Goal: Information Seeking & Learning: Learn about a topic

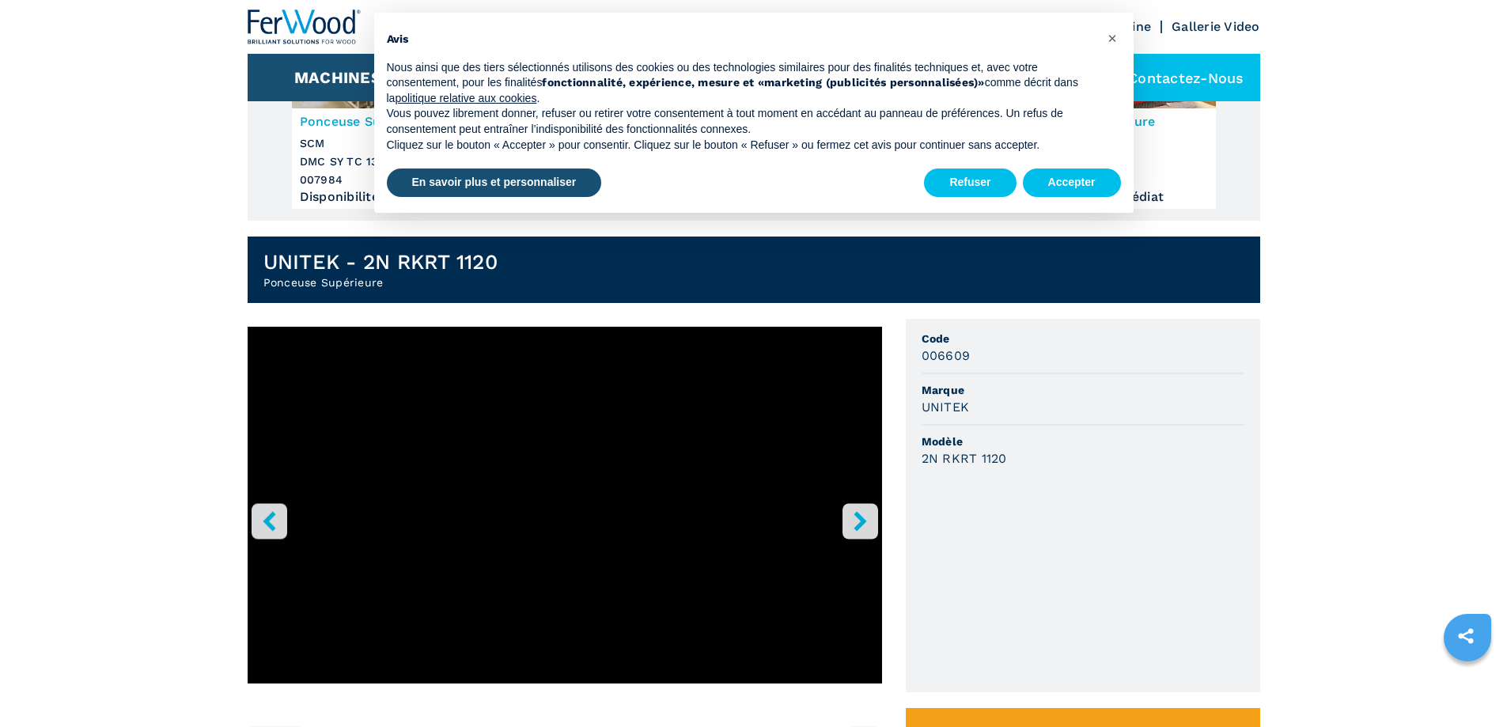
scroll to position [316, 0]
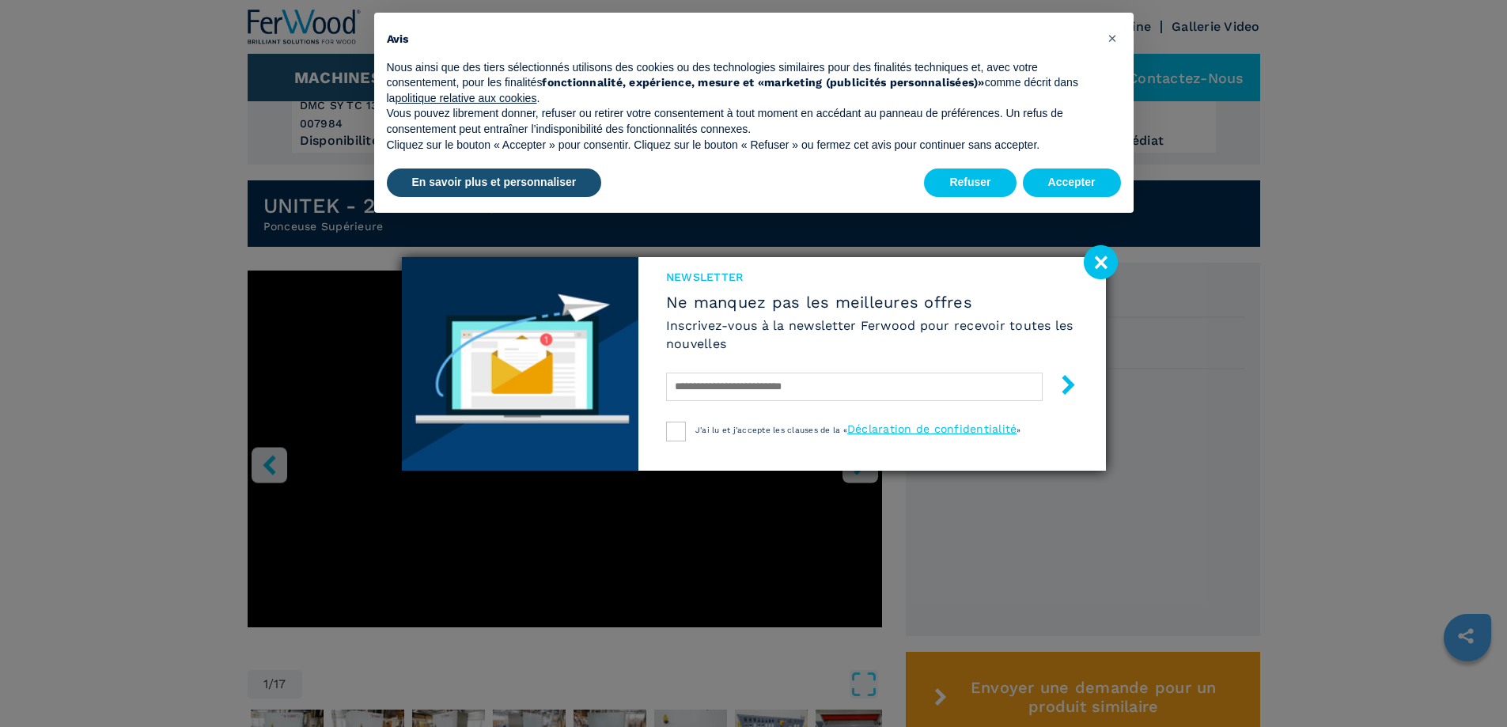
click at [1099, 261] on image at bounding box center [1100, 262] width 34 height 34
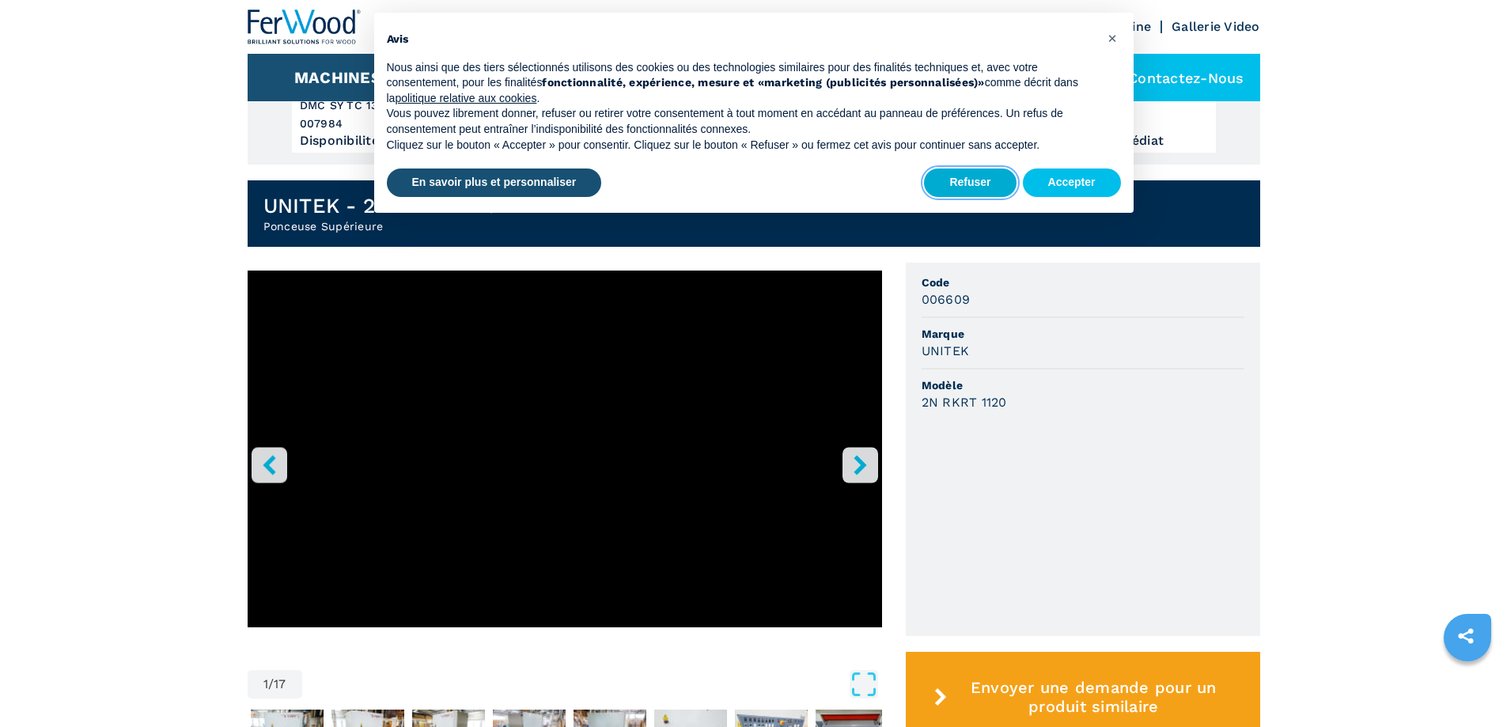
click at [967, 177] on button "Refuser" at bounding box center [970, 182] width 92 height 28
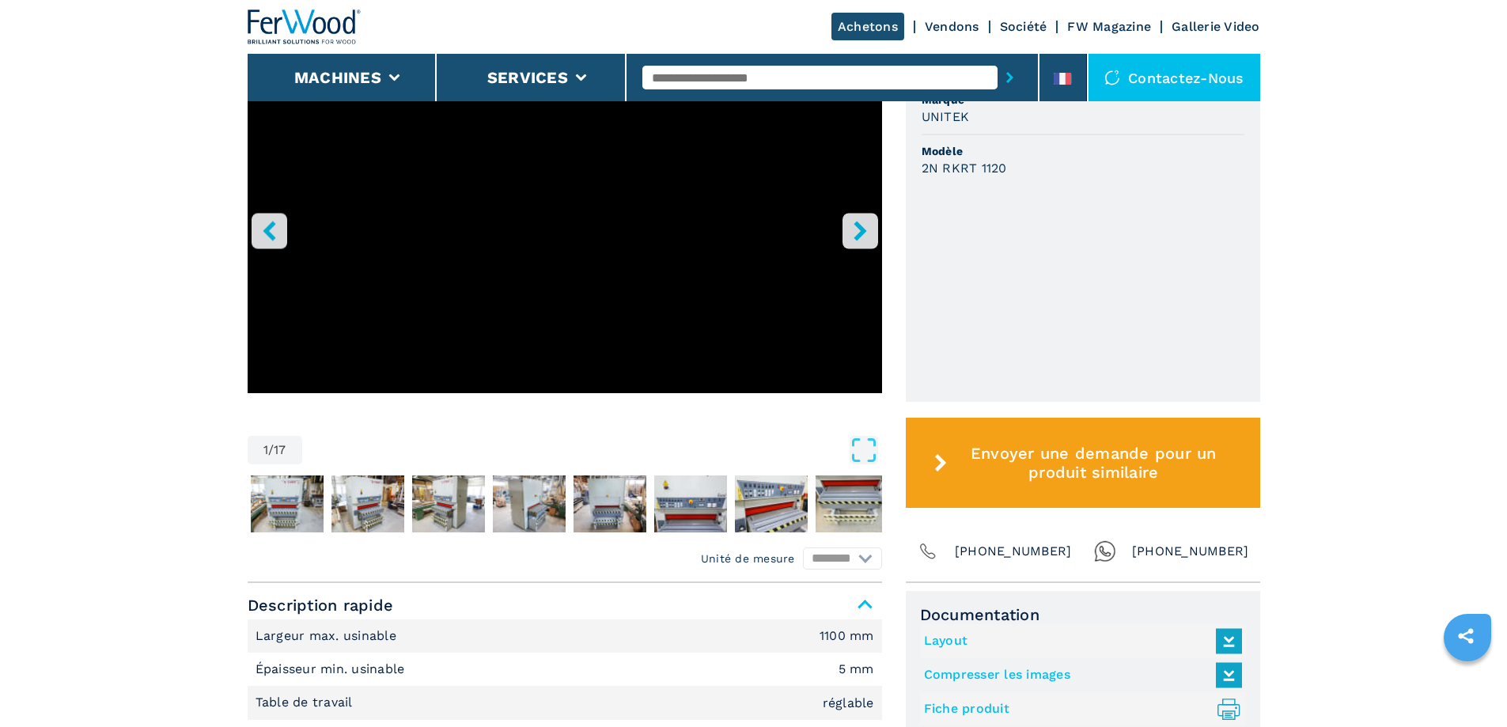
scroll to position [554, 0]
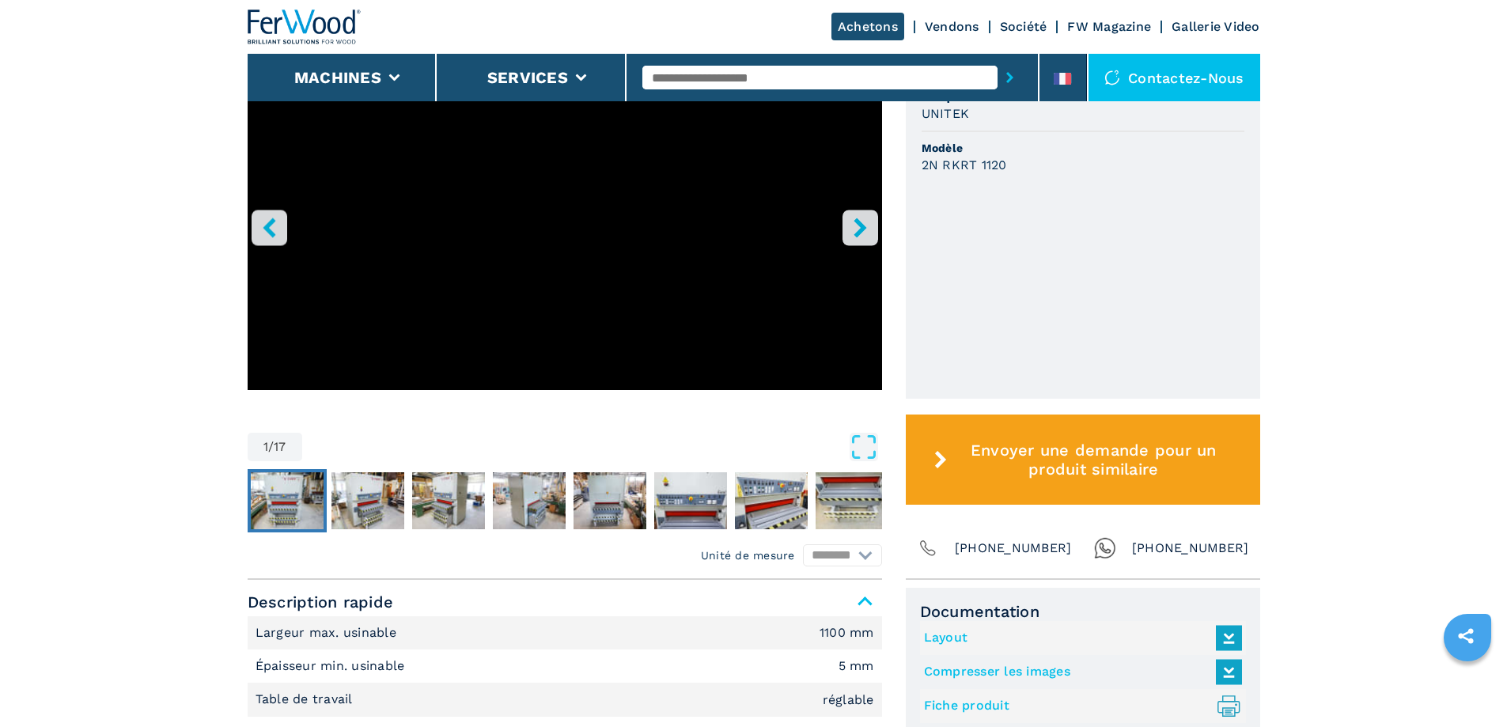
click at [282, 496] on img "Go to Slide 2" at bounding box center [287, 500] width 73 height 57
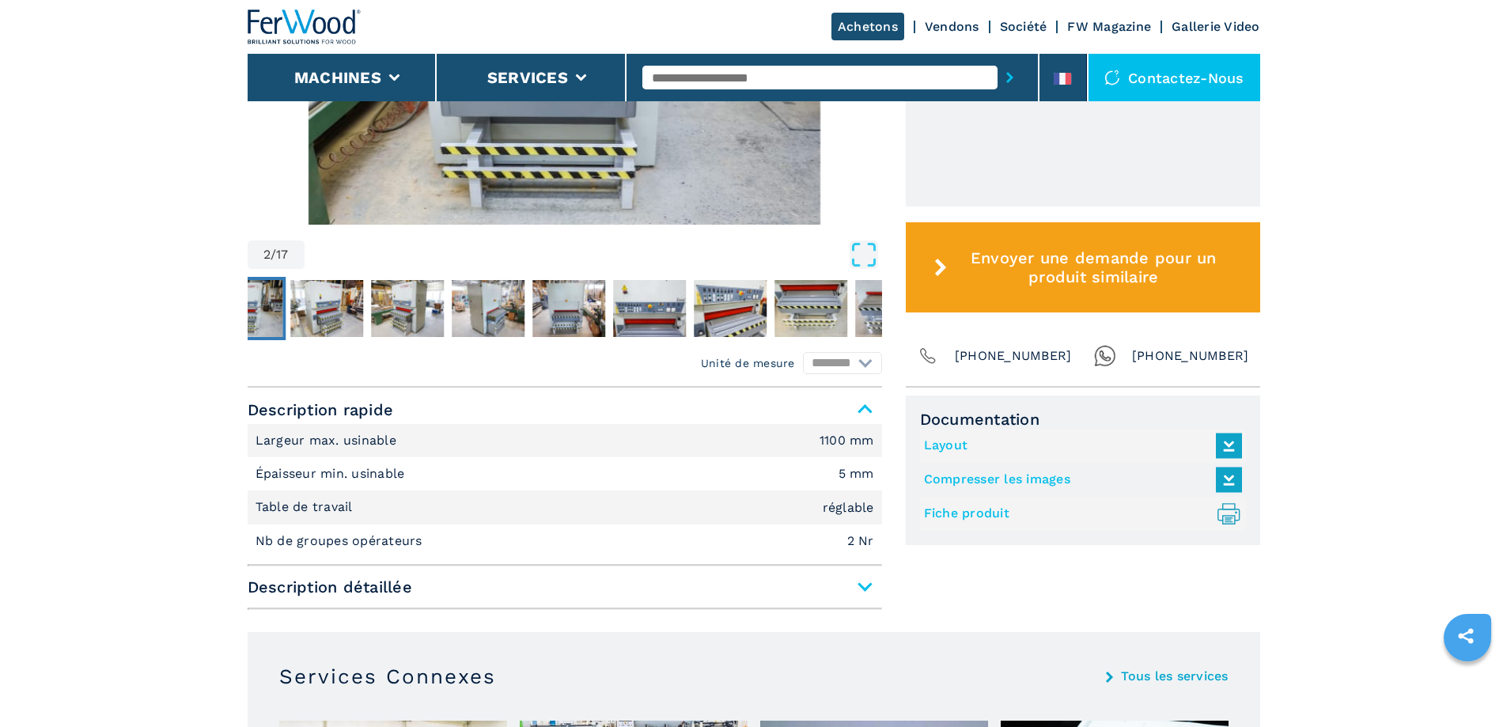
scroll to position [712, 0]
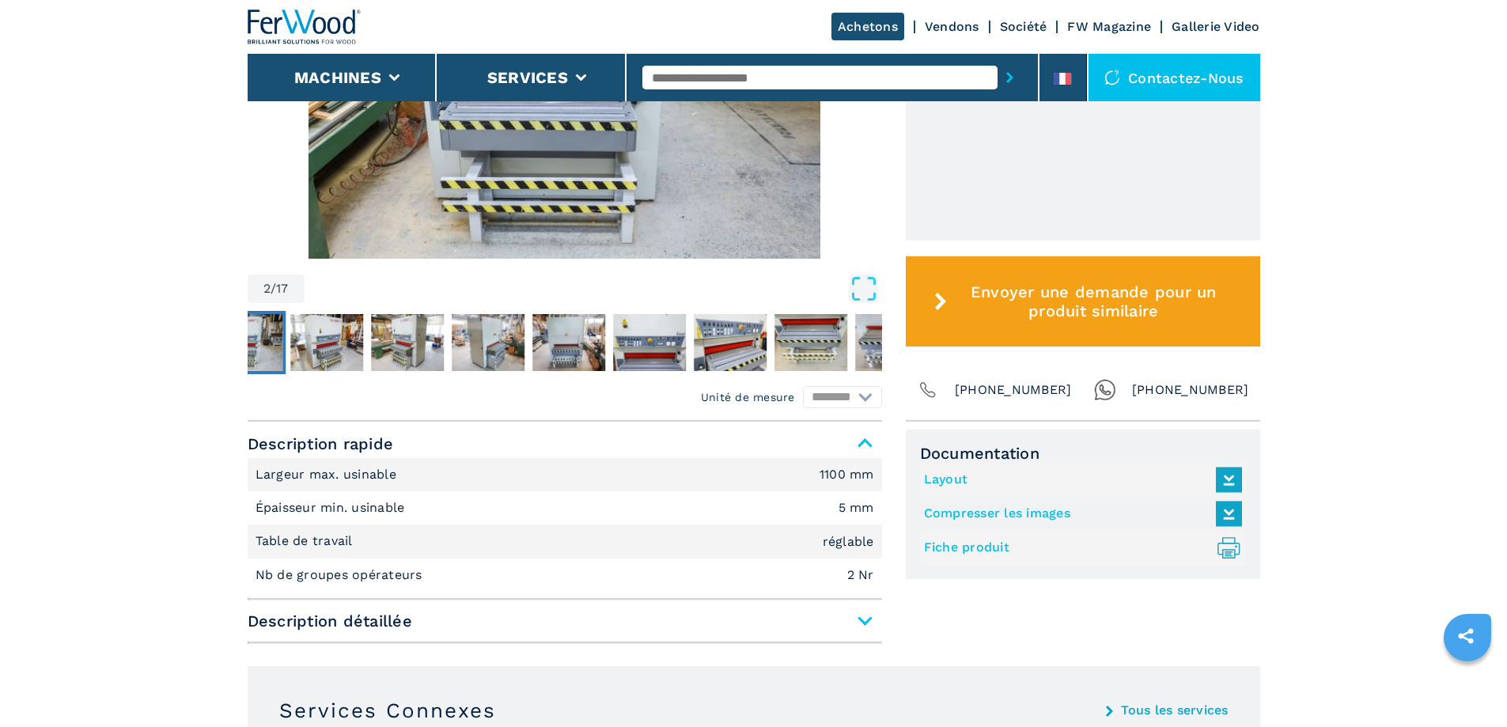
click at [864, 619] on span "Description détaillée" at bounding box center [565, 621] width 634 height 28
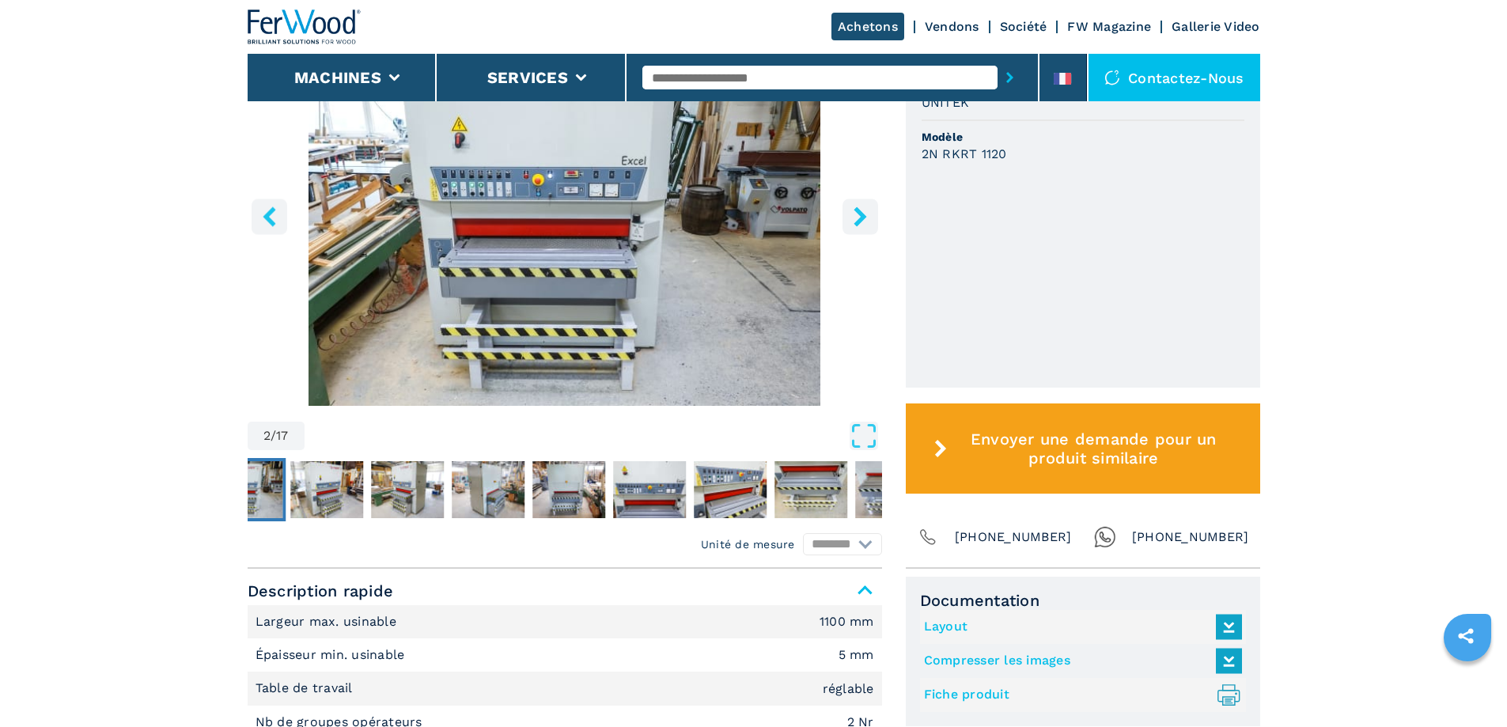
scroll to position [554, 0]
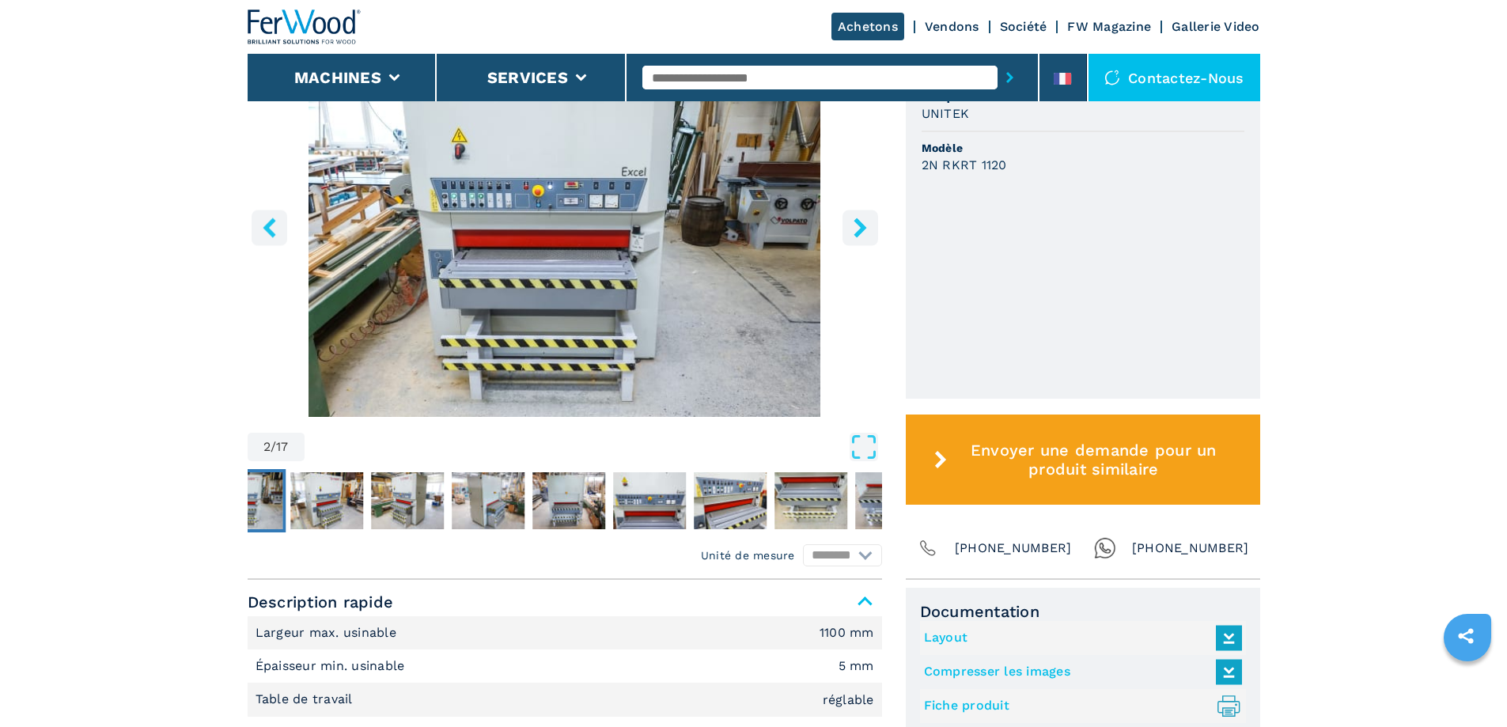
click at [855, 229] on icon "right-button" at bounding box center [860, 227] width 20 height 20
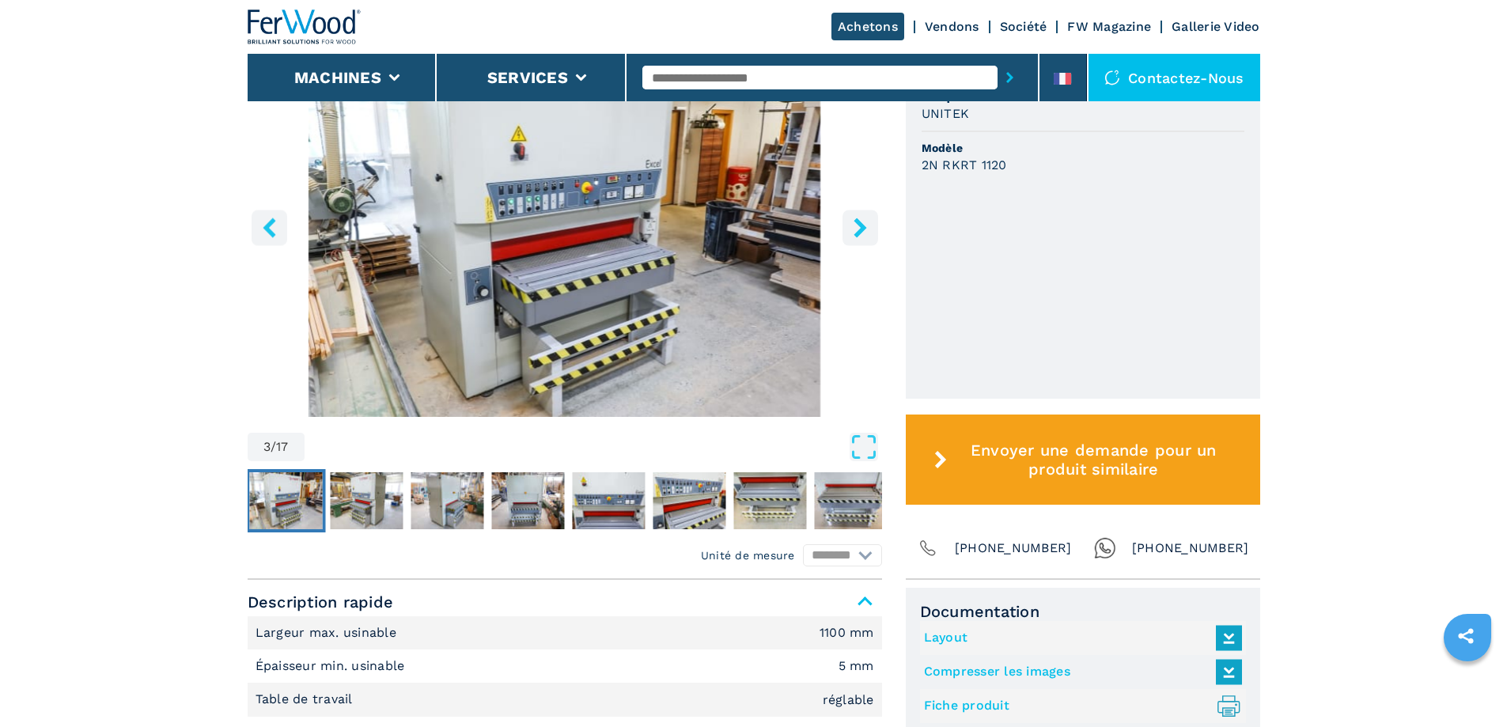
click at [860, 228] on icon "right-button" at bounding box center [859, 227] width 13 height 20
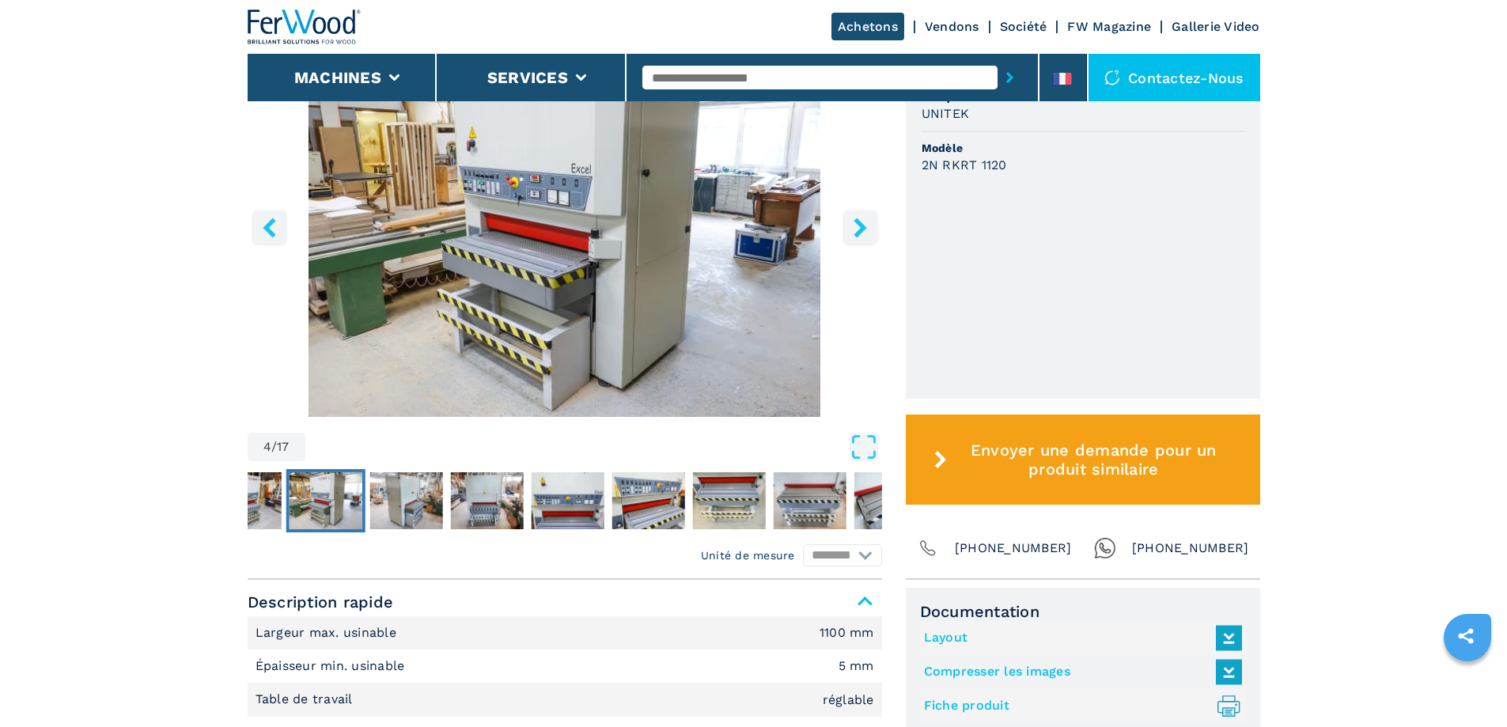
click at [860, 228] on icon "right-button" at bounding box center [859, 227] width 13 height 20
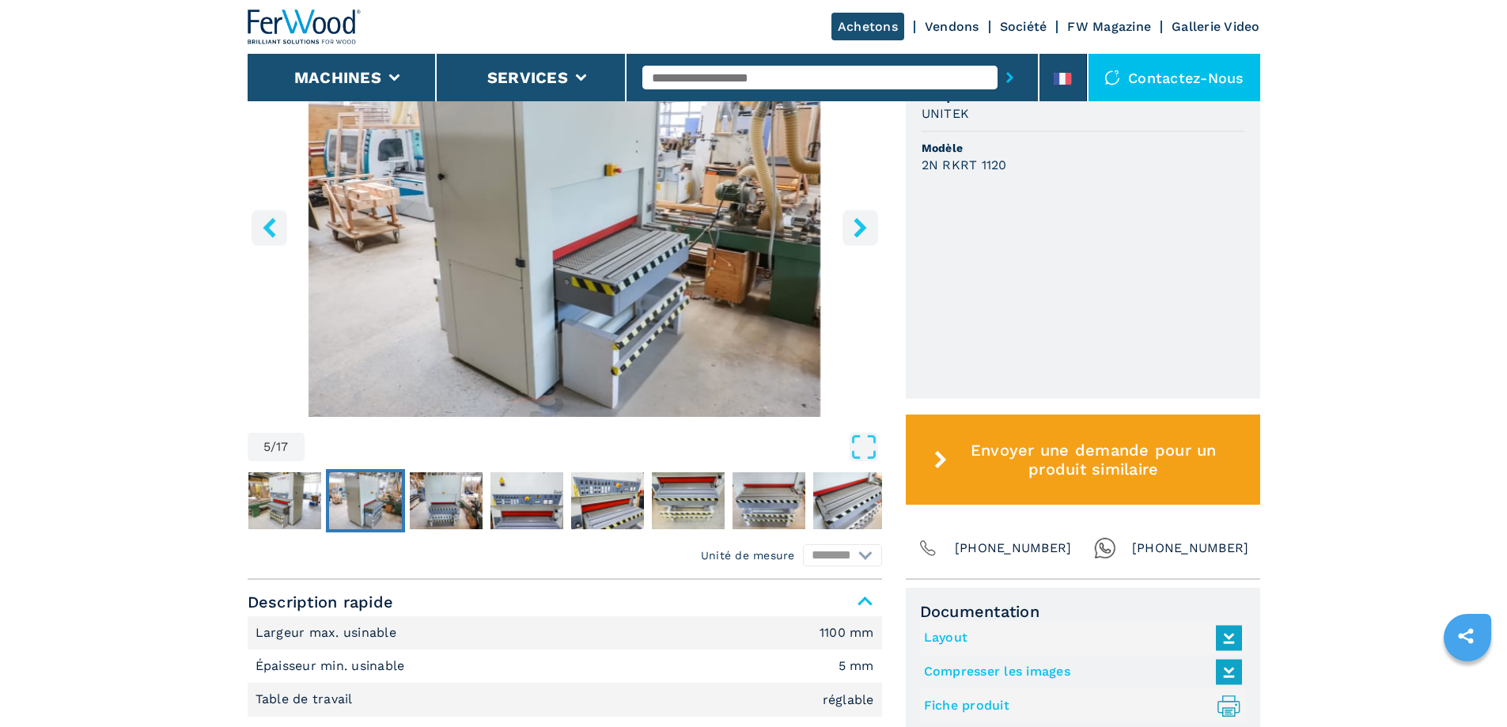
click at [860, 228] on icon "right-button" at bounding box center [859, 227] width 13 height 20
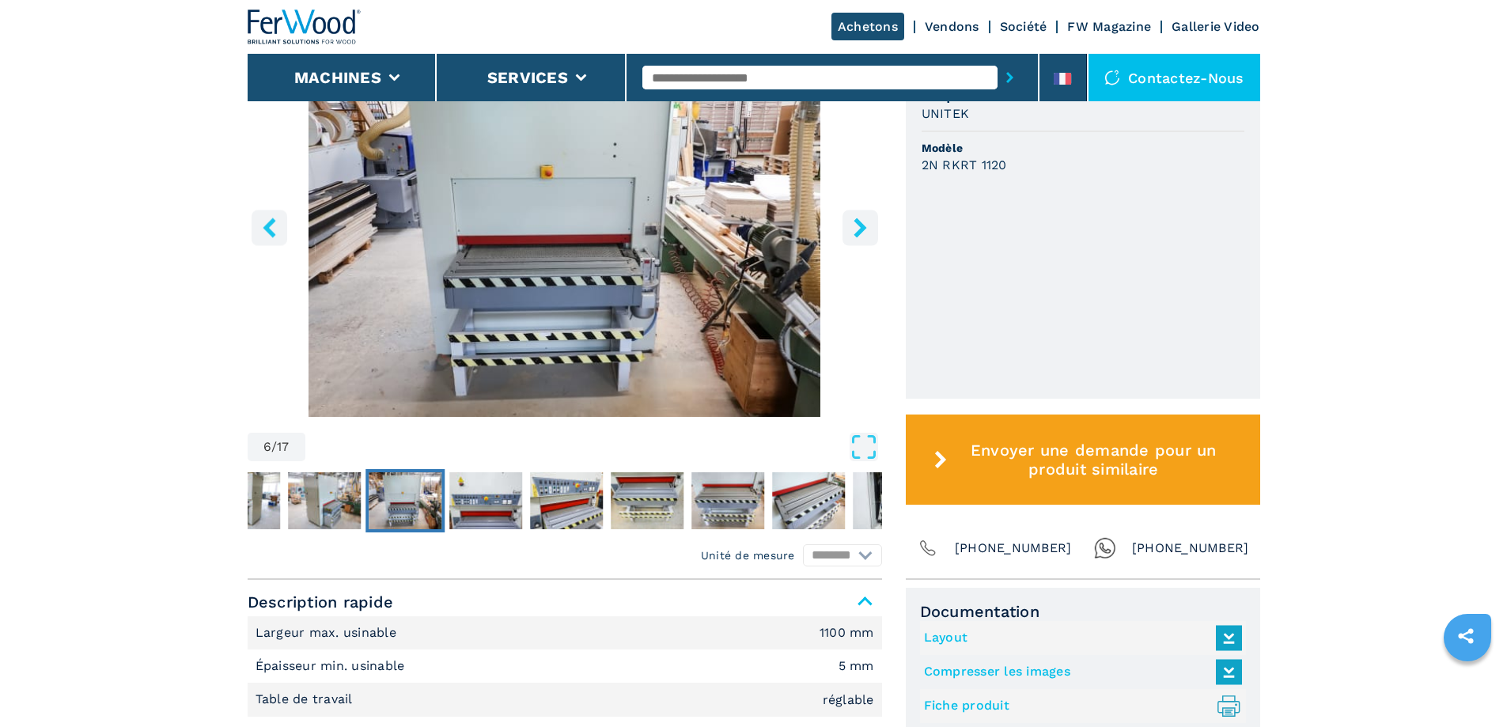
click at [860, 228] on icon "right-button" at bounding box center [859, 227] width 13 height 20
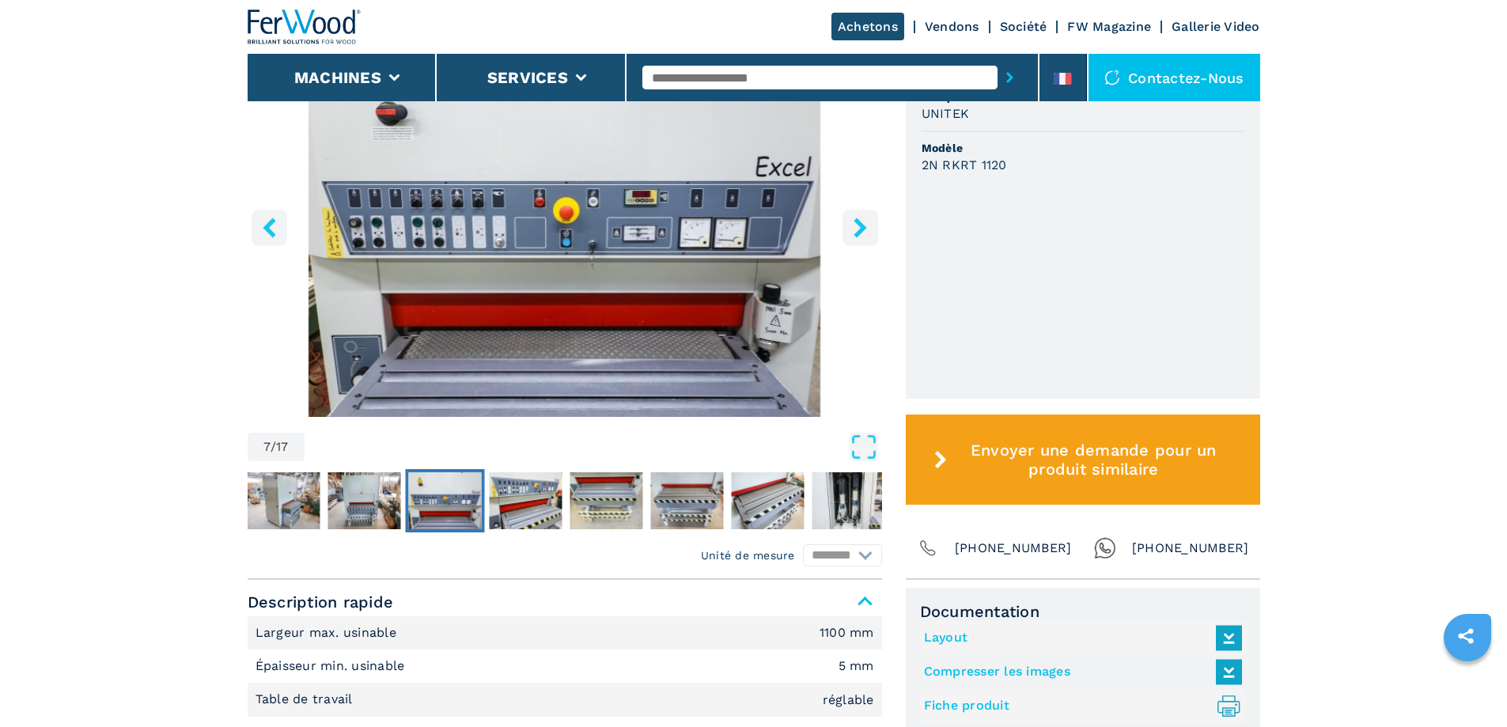
click at [860, 228] on icon "right-button" at bounding box center [859, 227] width 13 height 20
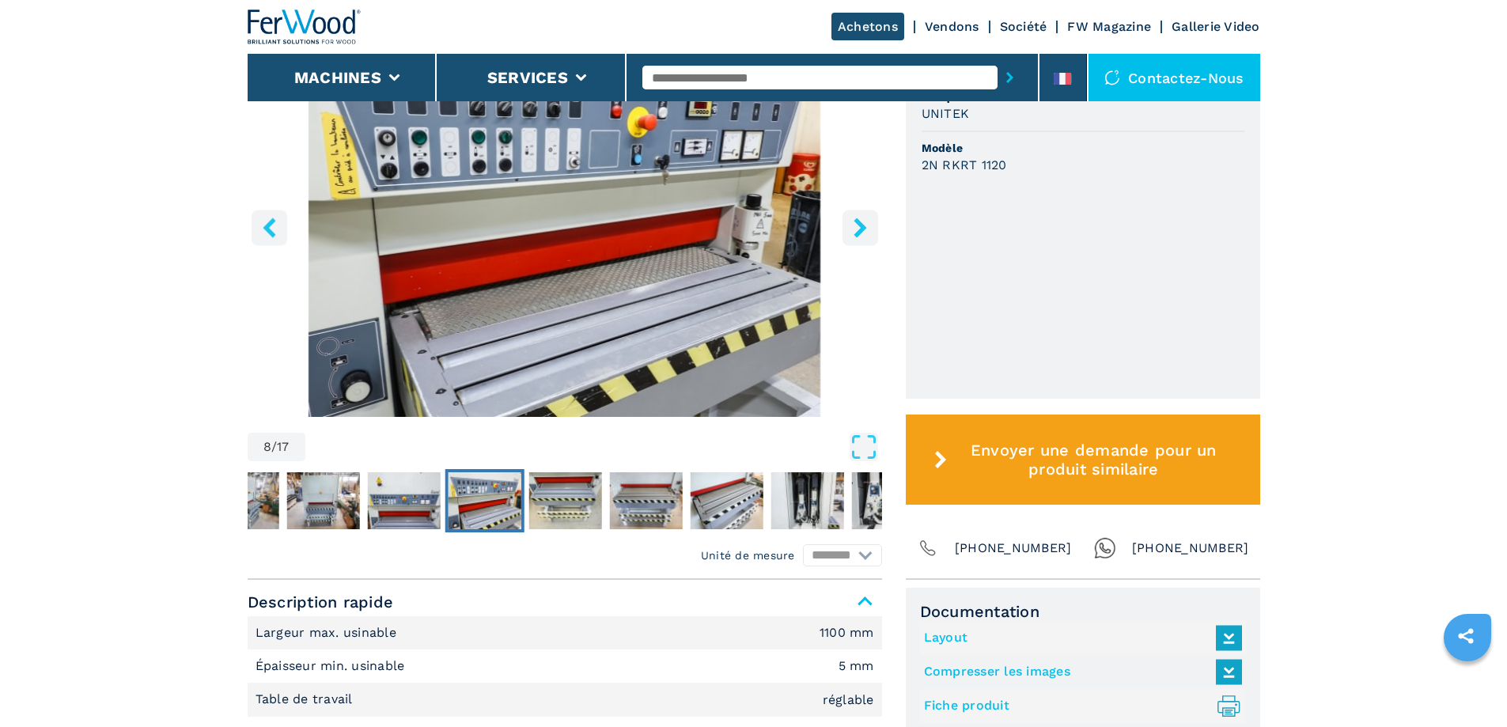
click at [860, 228] on icon "right-button" at bounding box center [859, 227] width 13 height 20
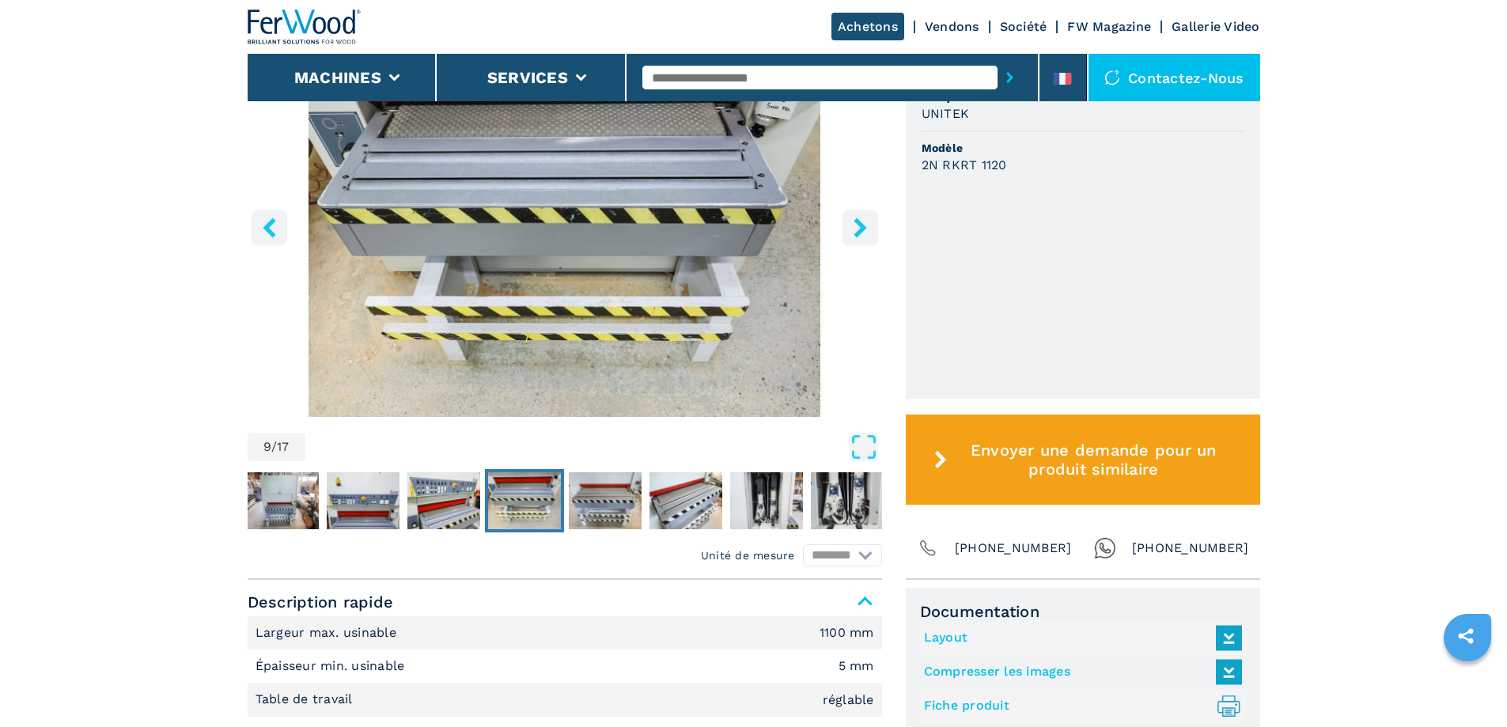
click at [860, 228] on icon "right-button" at bounding box center [859, 227] width 13 height 20
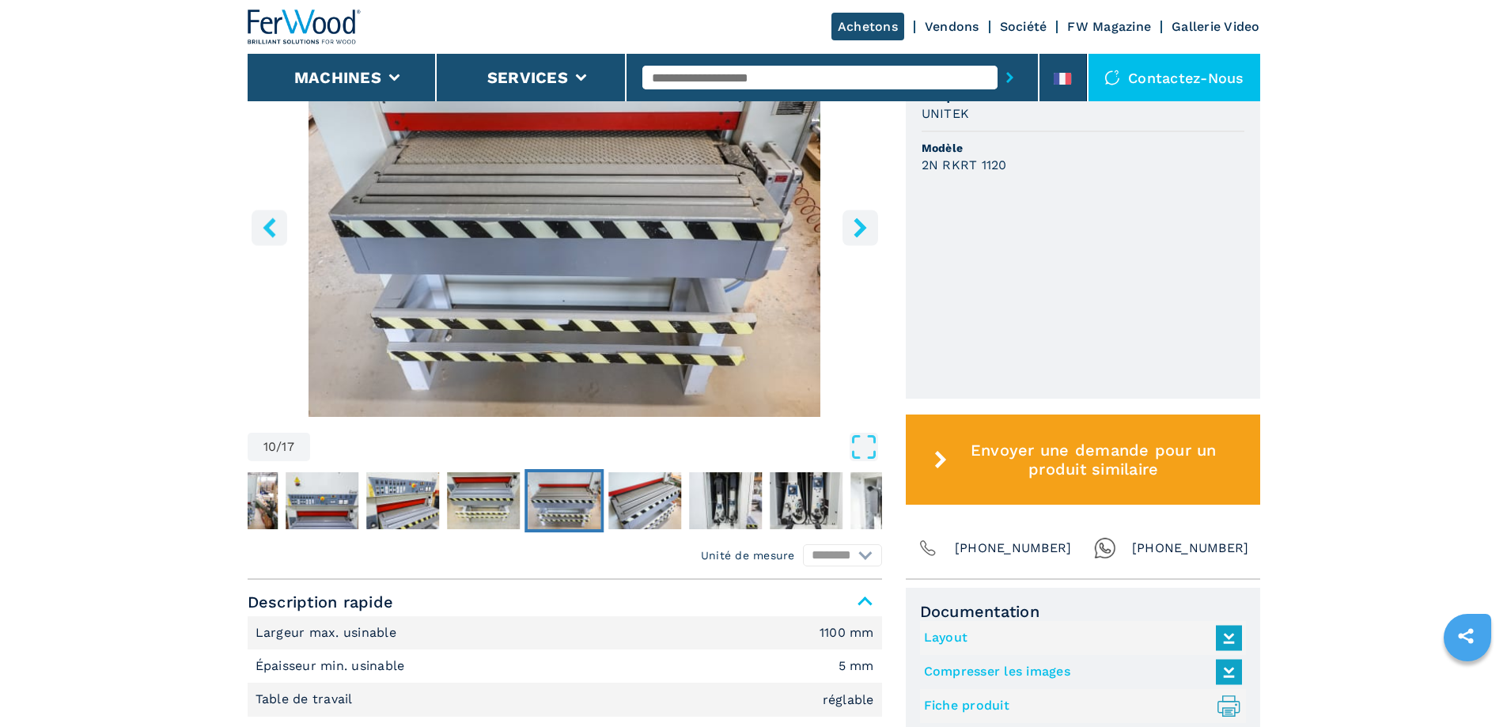
click at [860, 228] on icon "right-button" at bounding box center [859, 227] width 13 height 20
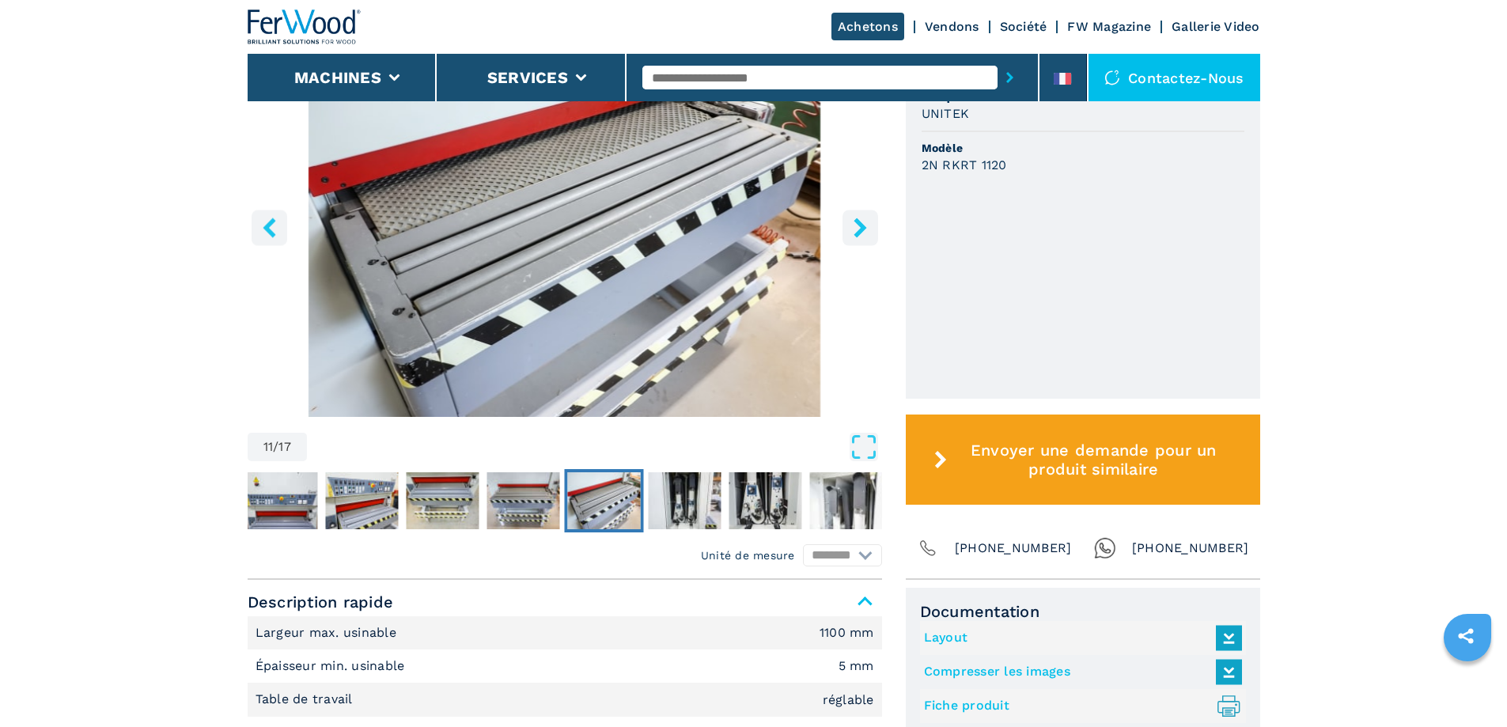
click at [860, 228] on icon "right-button" at bounding box center [859, 227] width 13 height 20
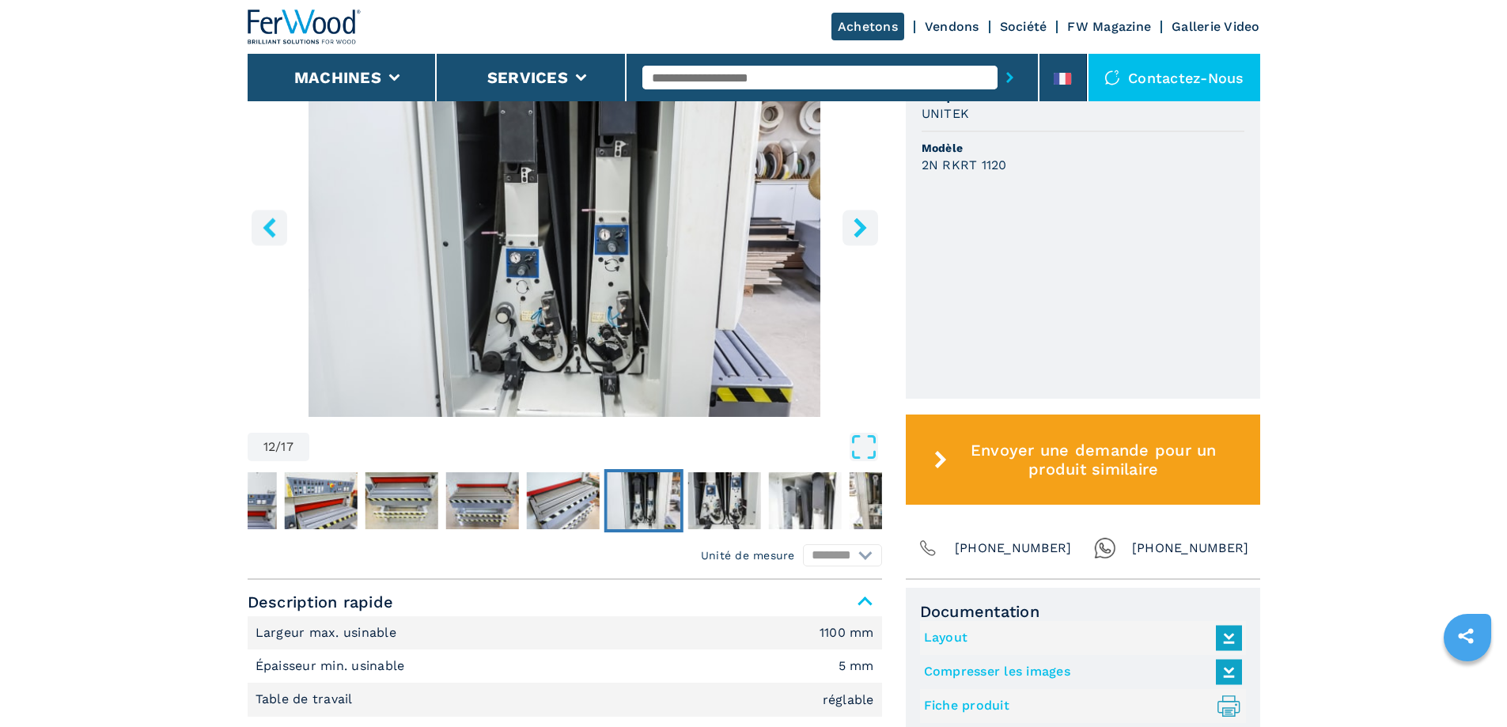
click at [871, 220] on button "right-button" at bounding box center [860, 228] width 36 height 36
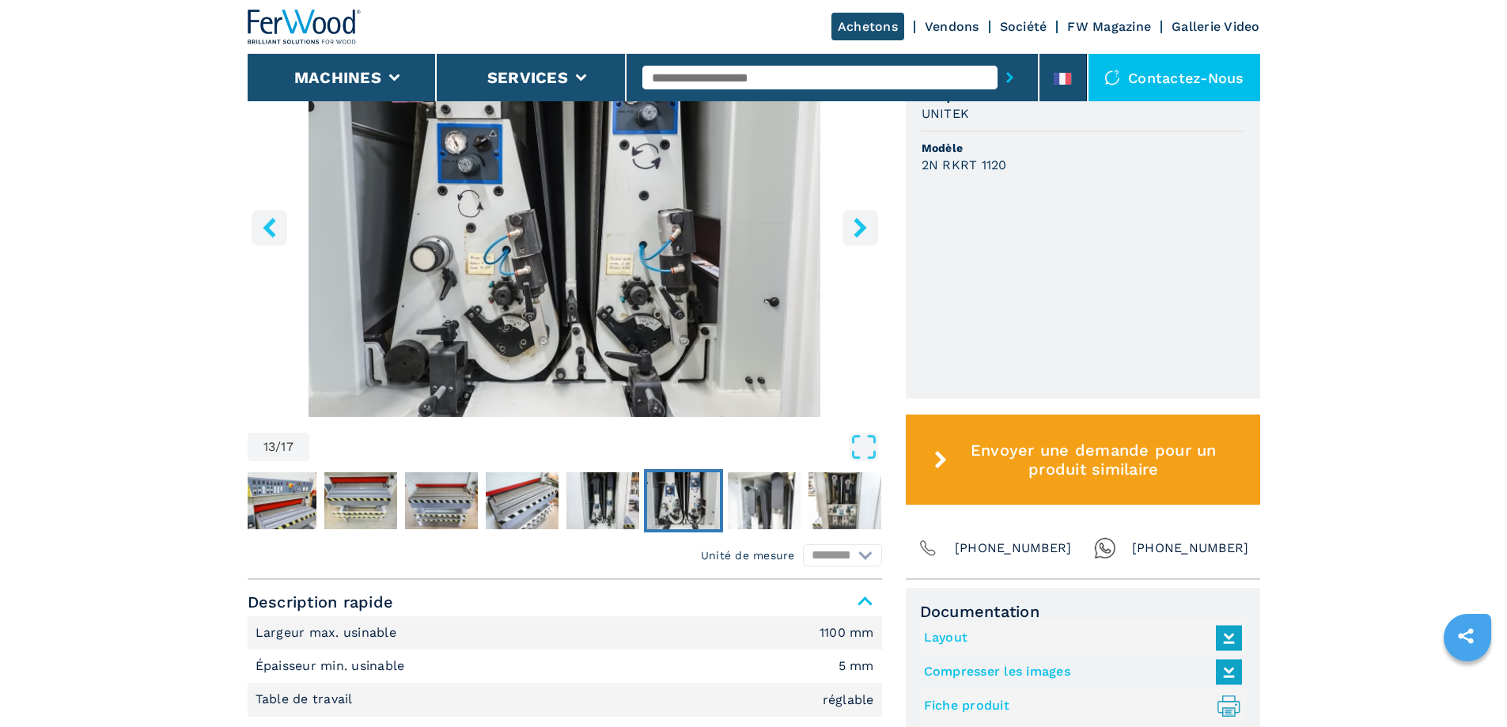
click at [871, 220] on button "right-button" at bounding box center [860, 228] width 36 height 36
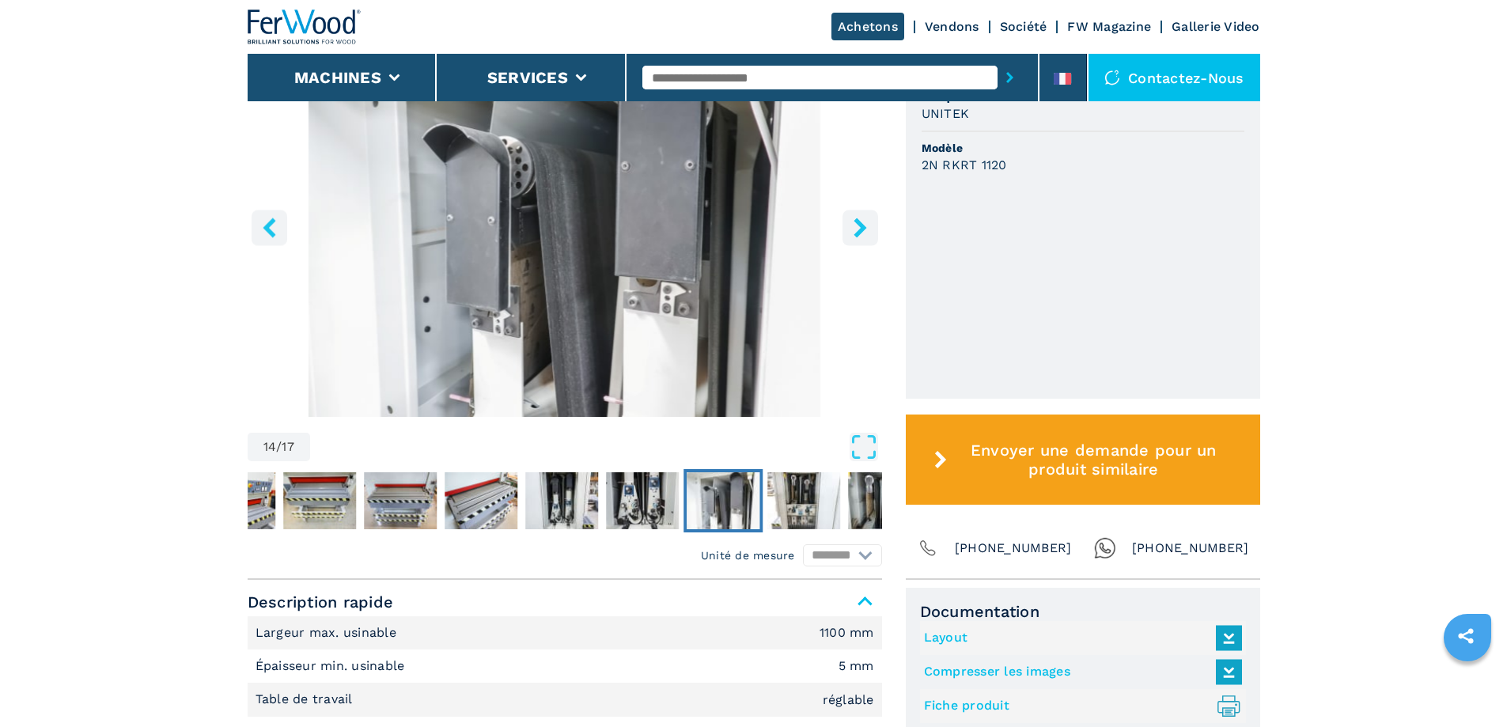
click at [858, 227] on icon "right-button" at bounding box center [860, 227] width 20 height 20
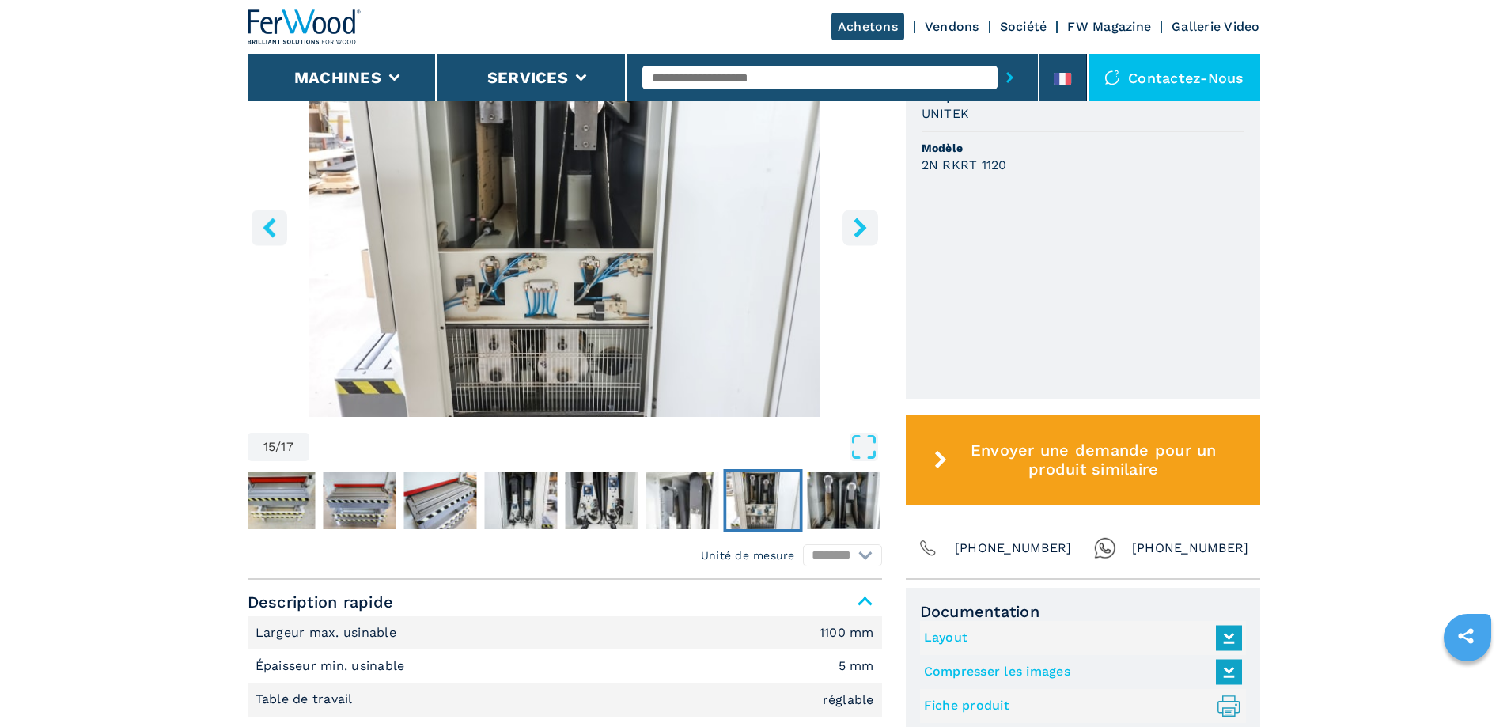
click at [858, 227] on icon "right-button" at bounding box center [860, 227] width 20 height 20
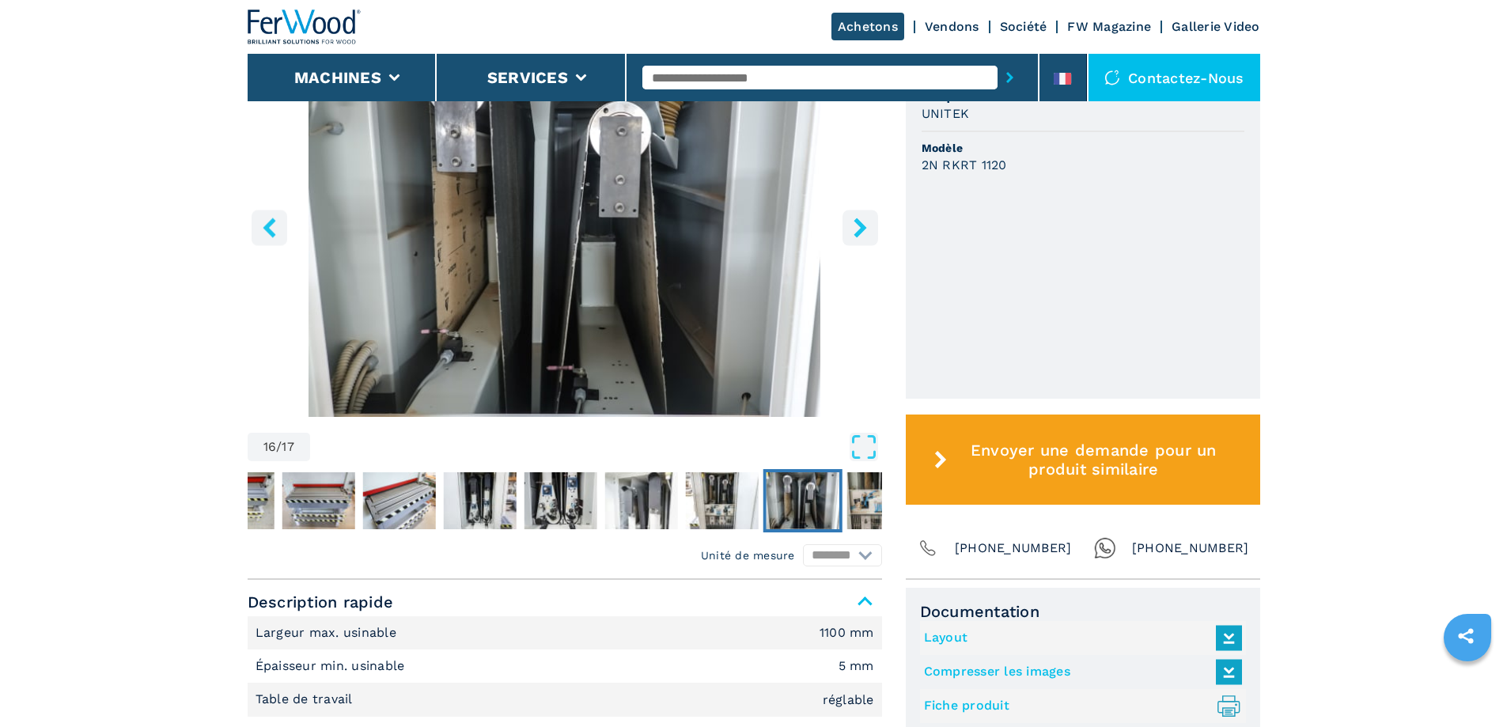
click at [858, 227] on icon "right-button" at bounding box center [860, 227] width 20 height 20
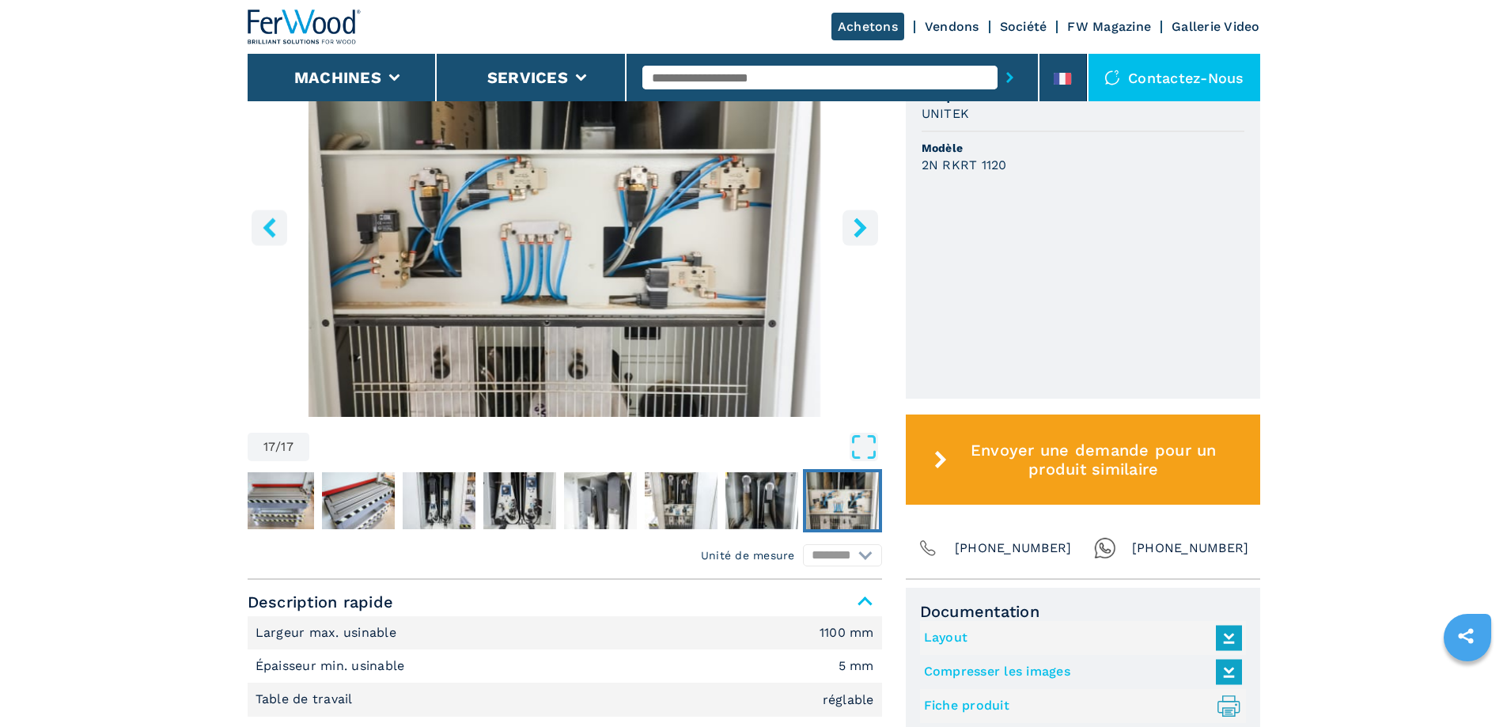
click at [858, 227] on icon "right-button" at bounding box center [860, 227] width 20 height 20
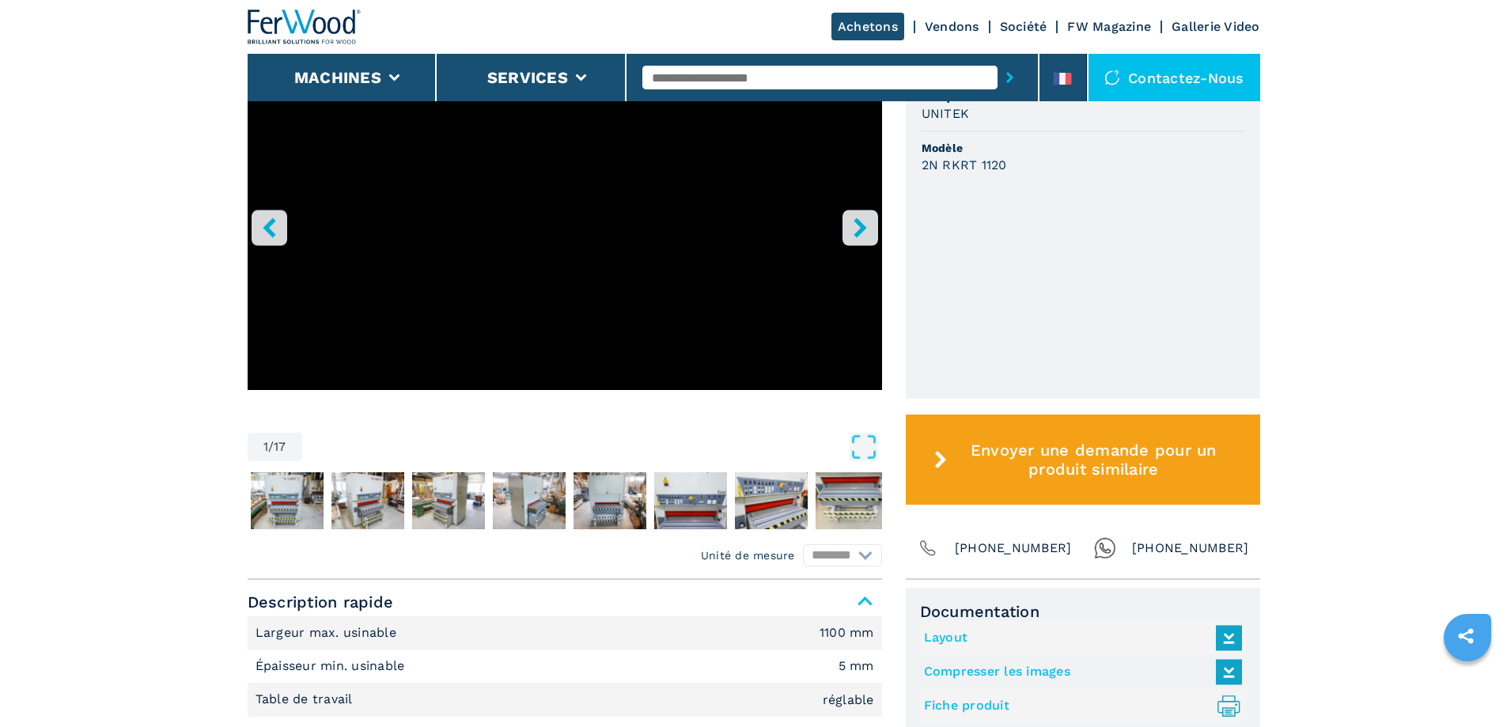
click at [858, 227] on icon "right-button" at bounding box center [860, 227] width 20 height 20
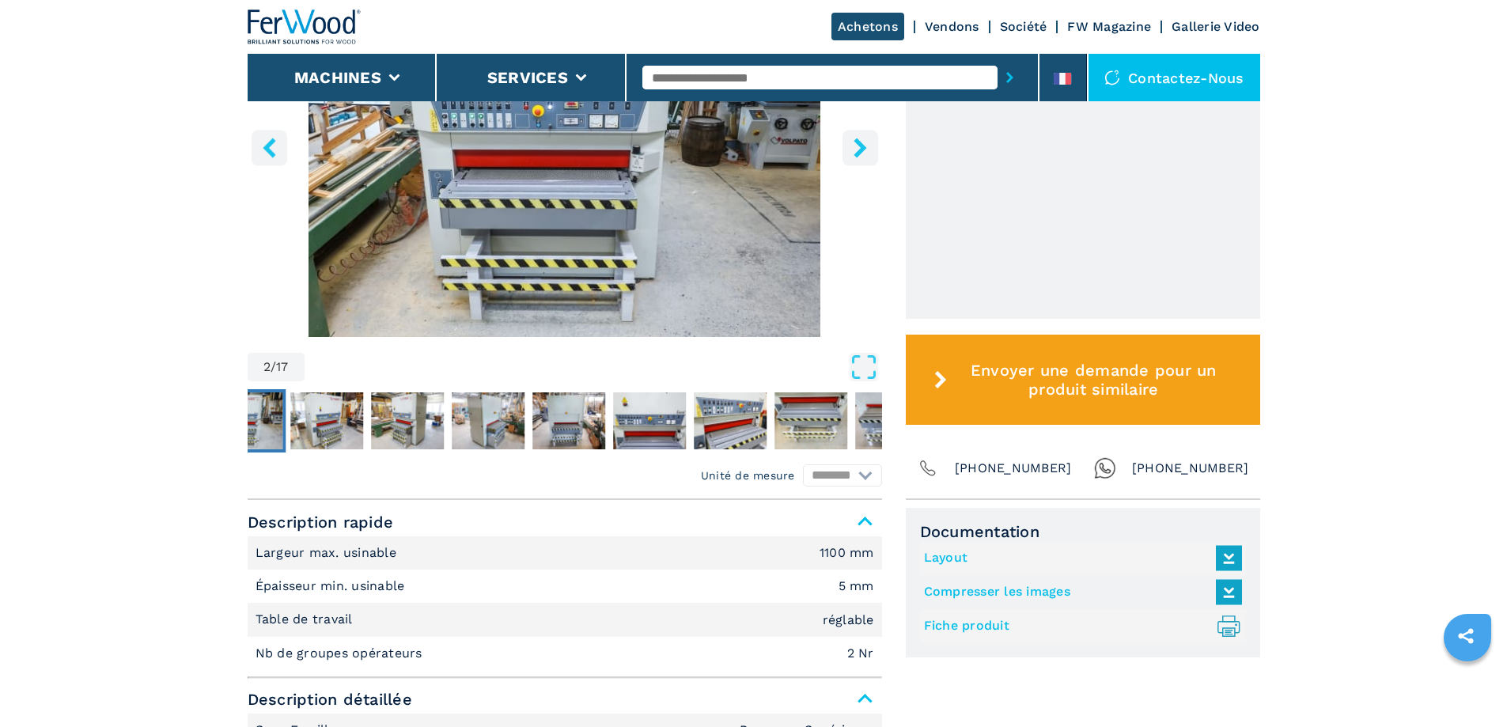
scroll to position [633, 0]
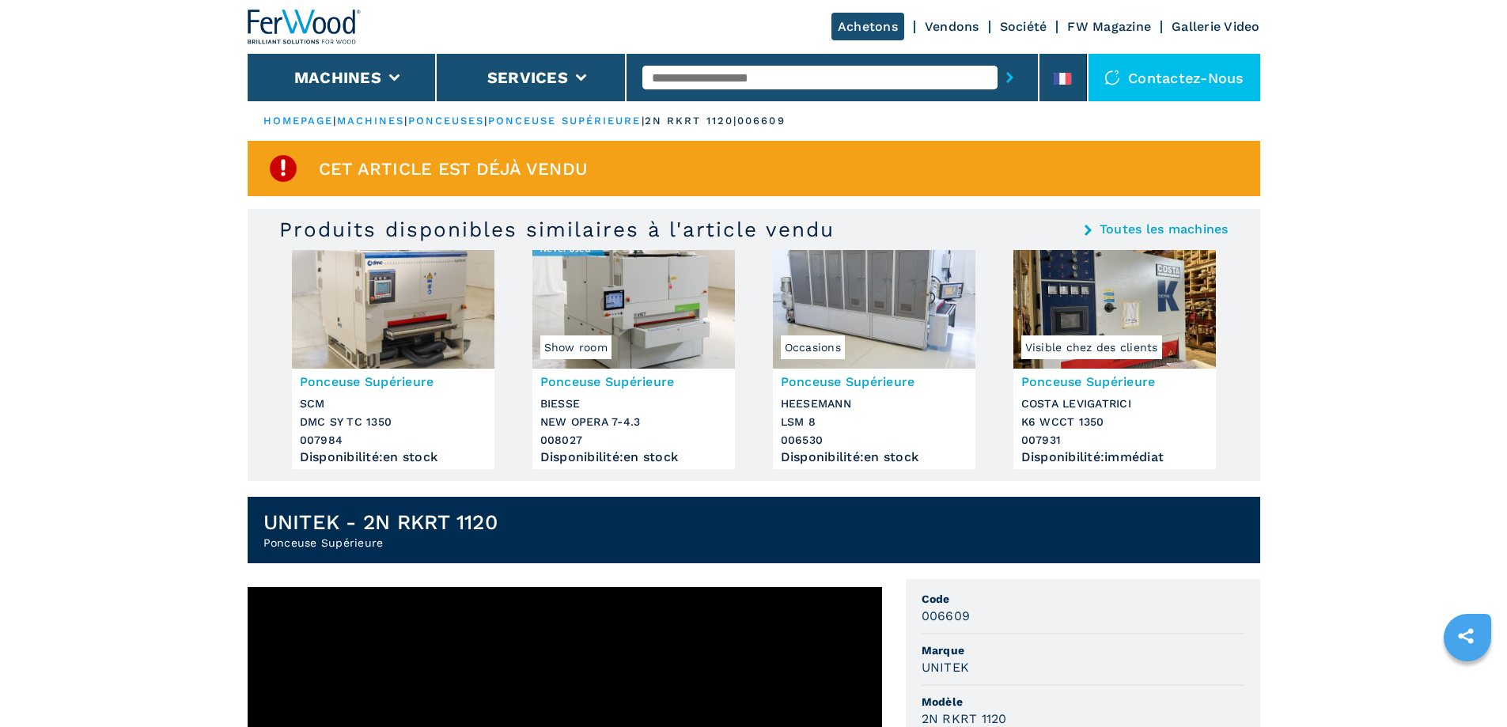
click at [1019, 27] on link "Société" at bounding box center [1023, 26] width 47 height 15
click at [1156, 79] on div "Contactez-nous" at bounding box center [1174, 77] width 172 height 47
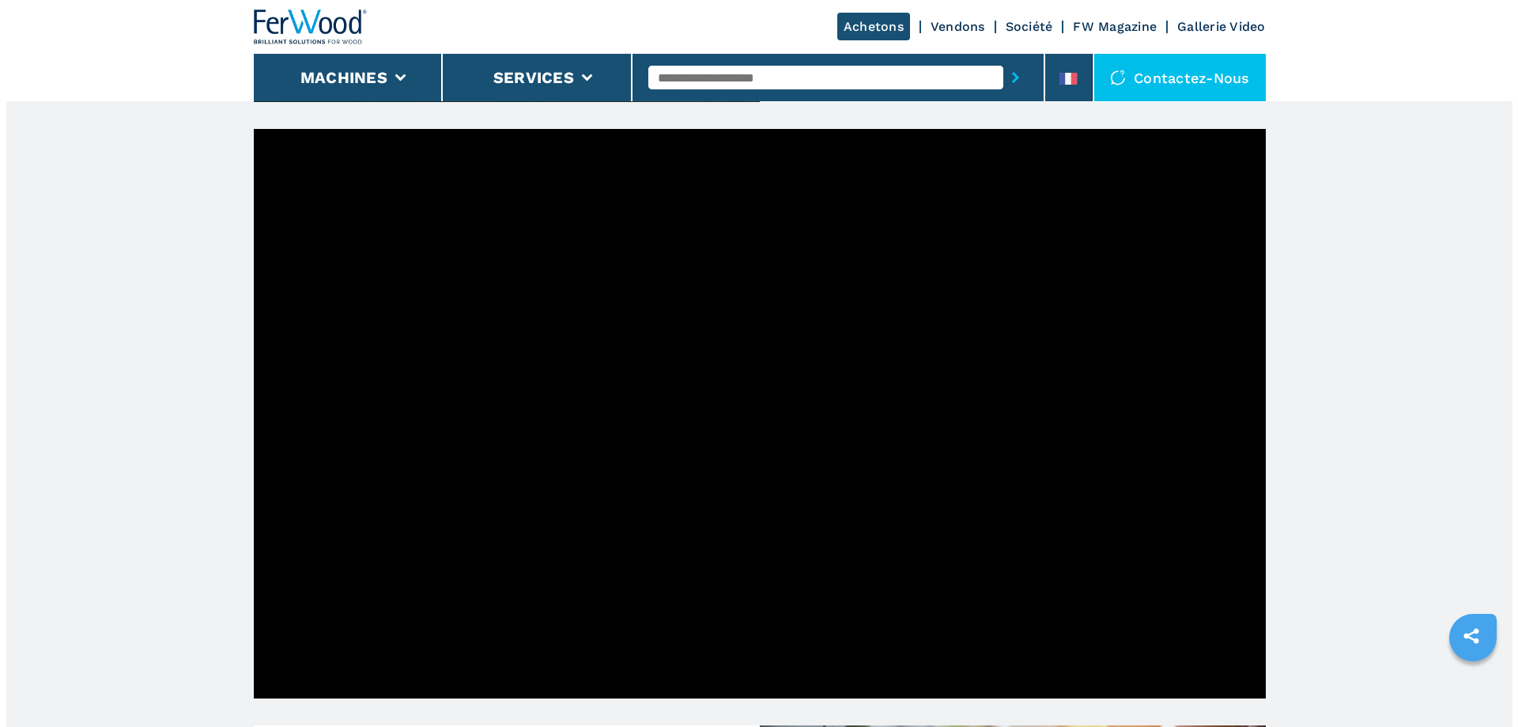
scroll to position [495, 0]
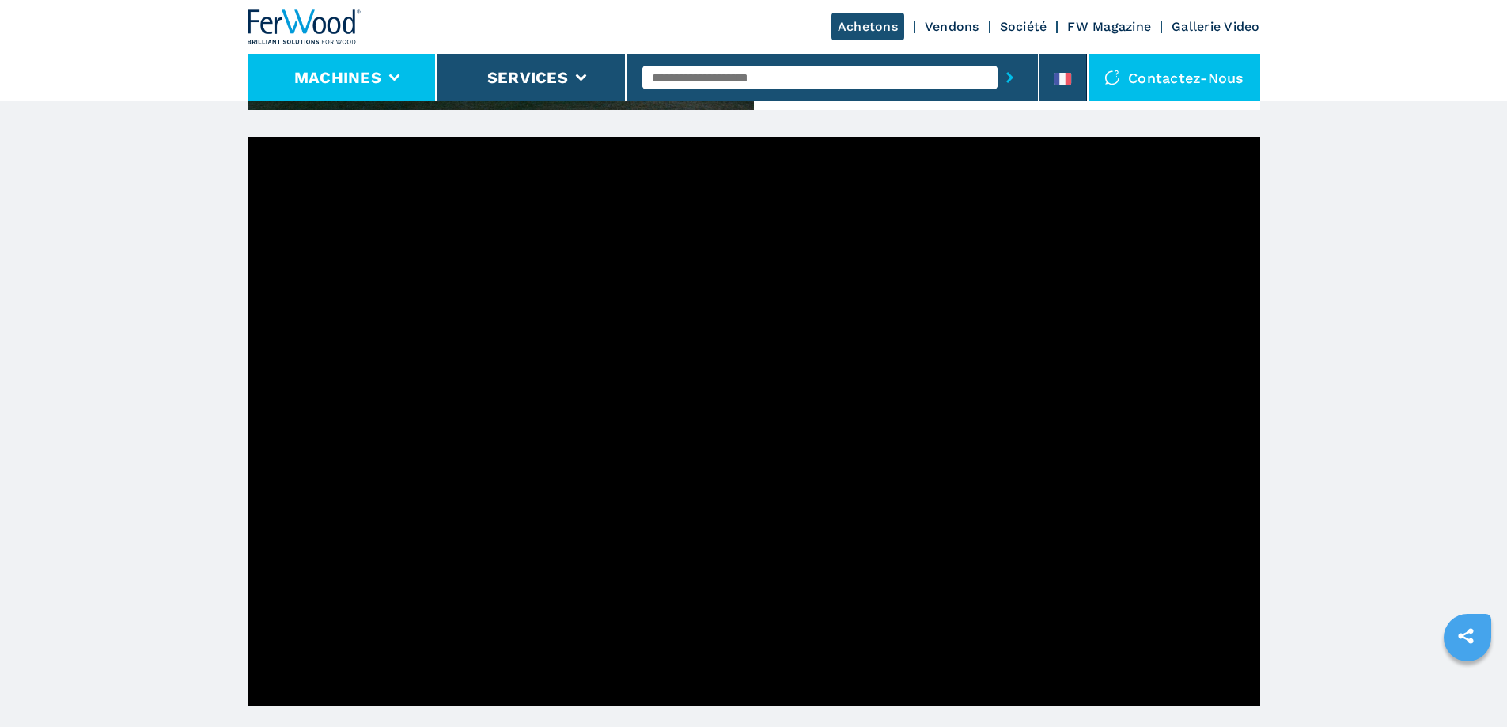
click at [388, 76] on icon at bounding box center [393, 77] width 11 height 7
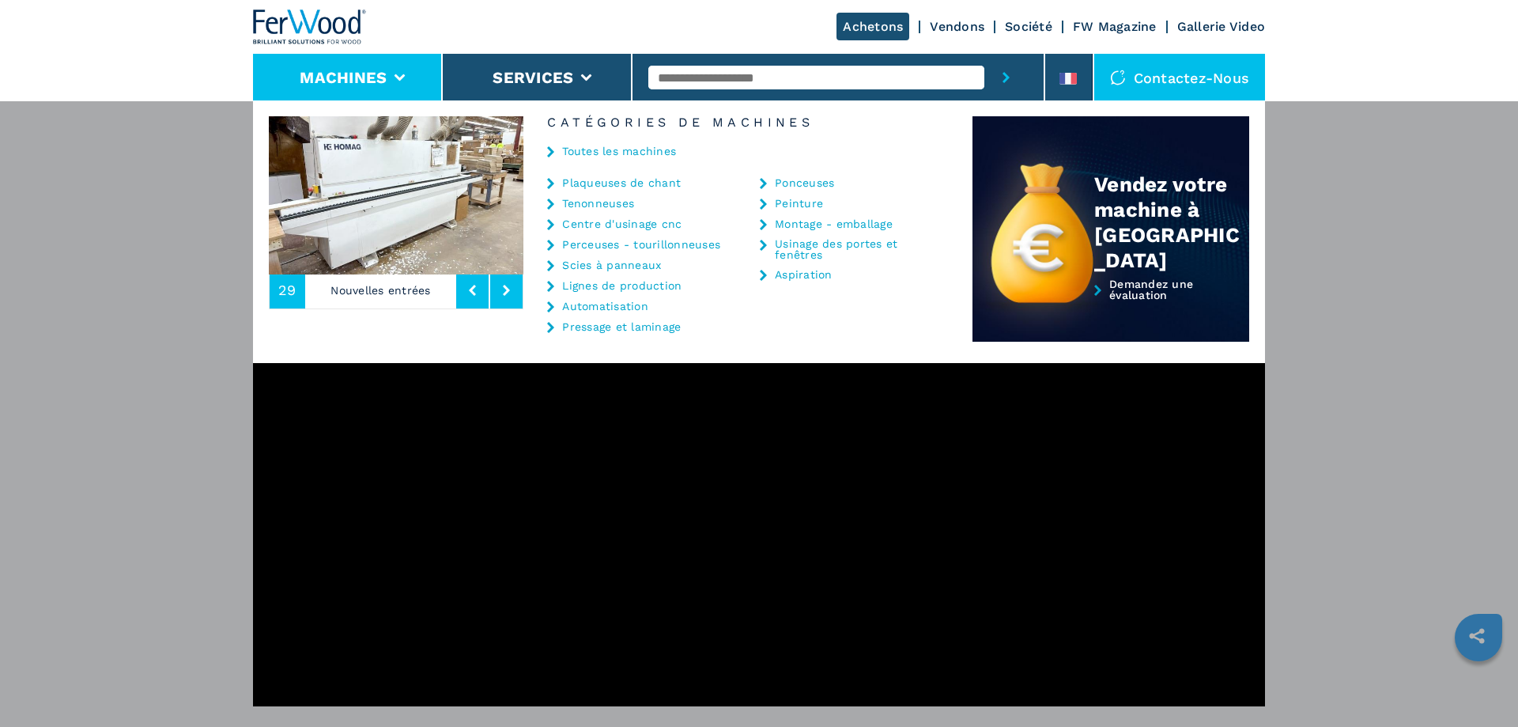
click at [617, 149] on link "Toutes les machines" at bounding box center [619, 151] width 114 height 11
click at [505, 290] on icon at bounding box center [506, 290] width 7 height 11
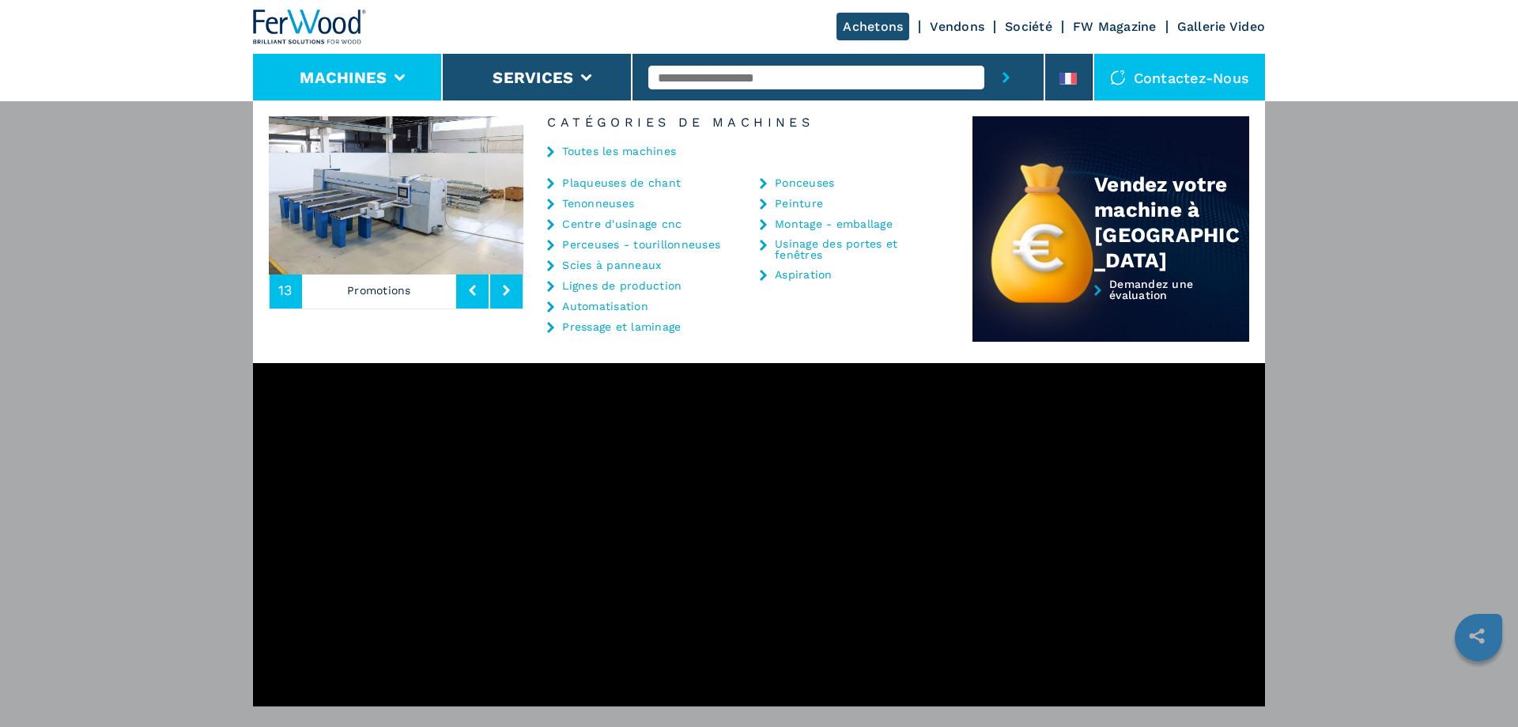
click at [505, 290] on icon at bounding box center [506, 290] width 7 height 11
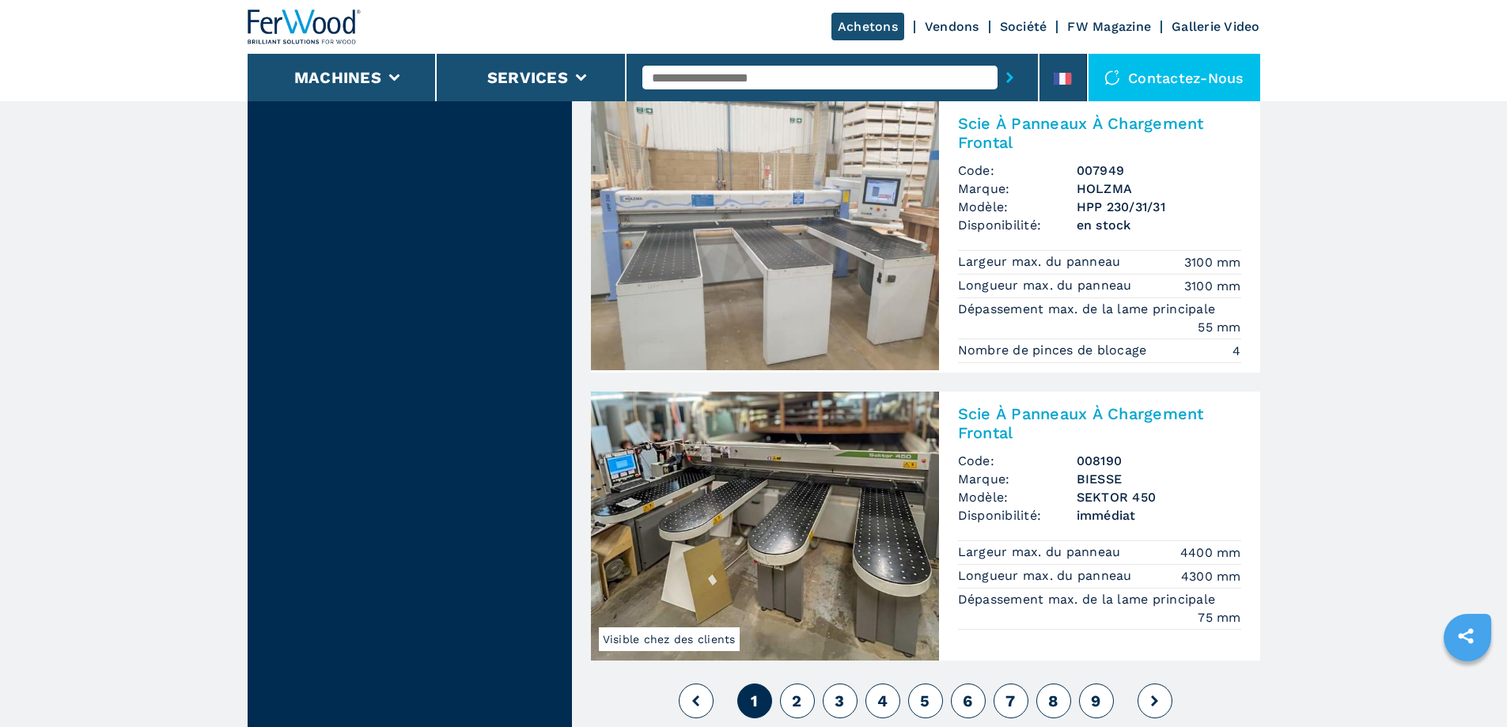
scroll to position [3559, 0]
